Goal: Transaction & Acquisition: Download file/media

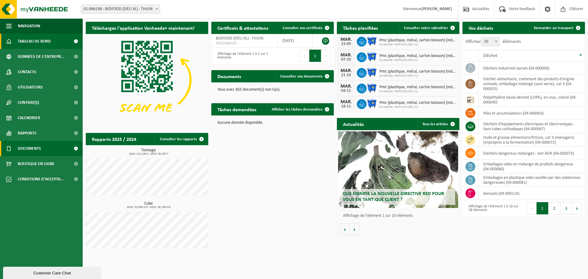
click at [36, 147] on span "Documents" at bounding box center [29, 148] width 23 height 15
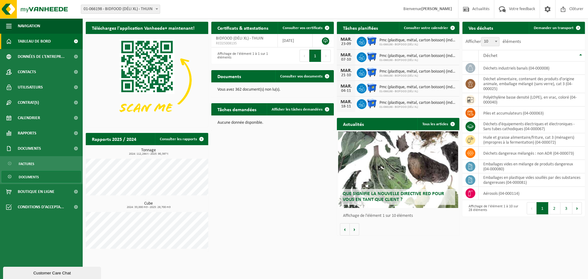
click at [25, 176] on span "Documents" at bounding box center [29, 177] width 20 height 12
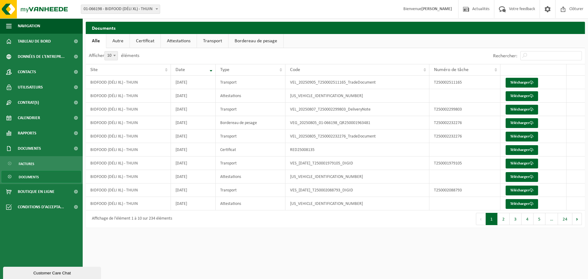
click at [210, 40] on link "Transport" at bounding box center [212, 41] width 31 height 14
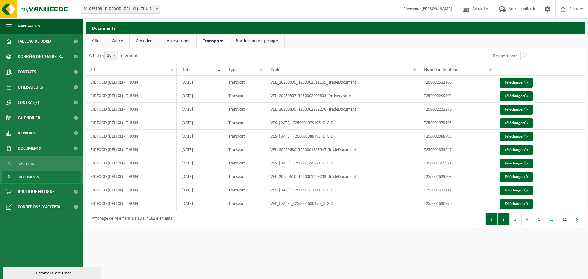
click at [506, 220] on button "2" at bounding box center [504, 219] width 12 height 12
click at [520, 207] on link "Télécharger" at bounding box center [516, 204] width 32 height 10
click at [491, 219] on button "1" at bounding box center [492, 219] width 12 height 12
click at [513, 190] on link "Télécharger" at bounding box center [516, 191] width 32 height 10
click at [513, 109] on link "Télécharger" at bounding box center [516, 110] width 32 height 10
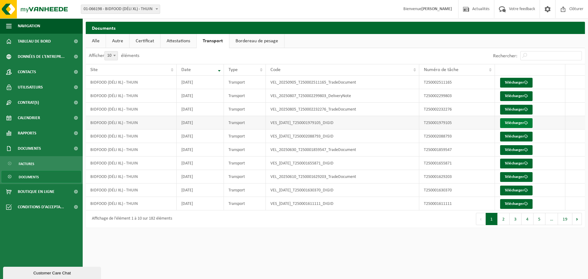
click at [514, 123] on link "Télécharger" at bounding box center [516, 123] width 32 height 10
click at [509, 136] on link "Télécharger" at bounding box center [516, 137] width 32 height 10
click at [505, 163] on link "Télécharger" at bounding box center [516, 164] width 32 height 10
click at [516, 191] on link "Télécharger" at bounding box center [516, 191] width 32 height 10
click at [513, 205] on link "Télécharger" at bounding box center [516, 204] width 32 height 10
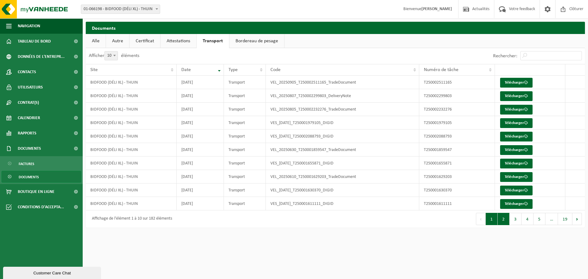
click at [503, 219] on button "2" at bounding box center [504, 219] width 12 height 12
click at [515, 191] on link "Télécharger" at bounding box center [516, 191] width 32 height 10
click at [180, 40] on link "Attestations" at bounding box center [179, 41] width 36 height 14
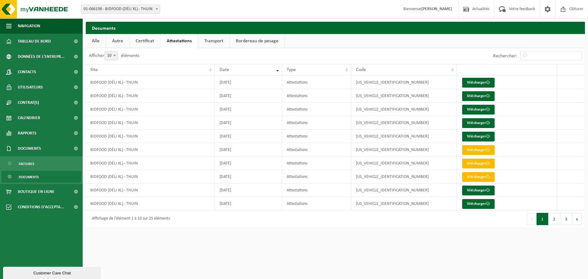
click at [211, 40] on link "Transport" at bounding box center [213, 41] width 31 height 14
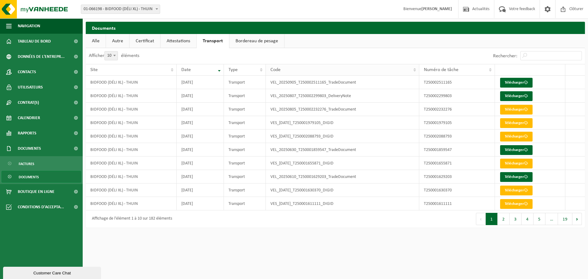
click at [274, 70] on span "Code" at bounding box center [275, 69] width 10 height 5
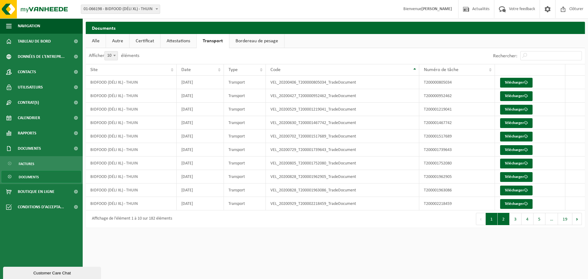
click at [504, 224] on button "2" at bounding box center [504, 219] width 12 height 12
click at [515, 221] on button "3" at bounding box center [516, 219] width 12 height 12
click at [529, 221] on button "4" at bounding box center [528, 219] width 12 height 12
click at [539, 220] on button "5" at bounding box center [540, 219] width 12 height 12
click at [576, 220] on button "Suivant" at bounding box center [577, 219] width 9 height 12
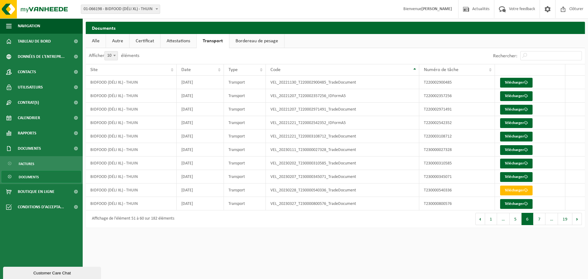
click at [576, 220] on button "Suivant" at bounding box center [577, 219] width 9 height 12
click at [538, 217] on button "8" at bounding box center [540, 219] width 12 height 12
click at [576, 221] on button "Suivant" at bounding box center [577, 219] width 9 height 12
click at [116, 41] on link "Autre" at bounding box center [117, 41] width 23 height 14
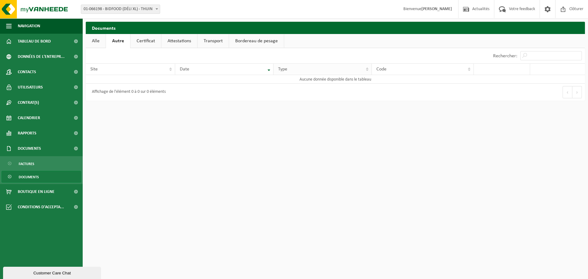
click at [304, 70] on div "Type" at bounding box center [321, 69] width 86 height 5
click at [149, 38] on link "Certificat" at bounding box center [145, 41] width 31 height 14
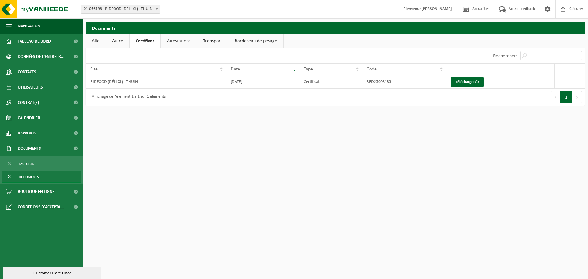
click at [182, 43] on link "Attestations" at bounding box center [179, 41] width 36 height 14
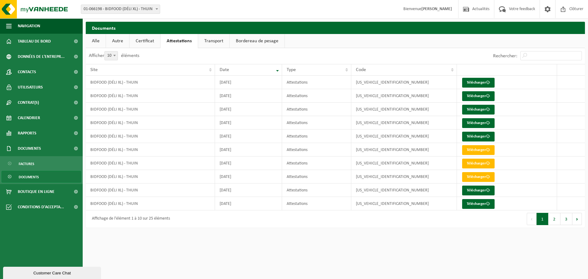
click at [214, 41] on link "Transport" at bounding box center [213, 41] width 31 height 14
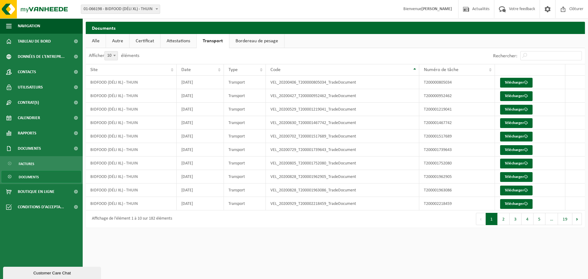
click at [178, 41] on link "Attestations" at bounding box center [179, 41] width 36 height 14
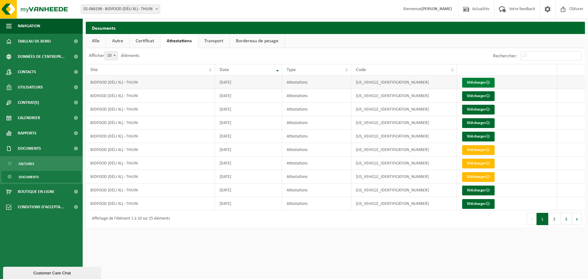
click at [472, 82] on link "Télécharger" at bounding box center [478, 83] width 32 height 10
click at [477, 96] on link "Télécharger" at bounding box center [478, 96] width 32 height 10
click at [476, 111] on link "Télécharger" at bounding box center [478, 110] width 32 height 10
click at [475, 124] on link "Télécharger" at bounding box center [478, 123] width 32 height 10
